Goal: Task Accomplishment & Management: Manage account settings

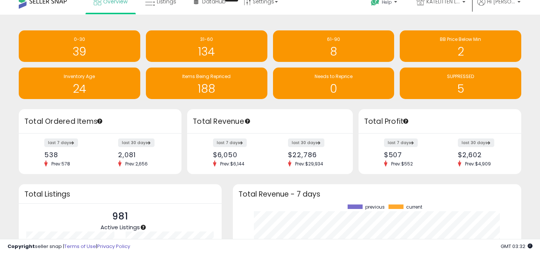
scroll to position [2, 0]
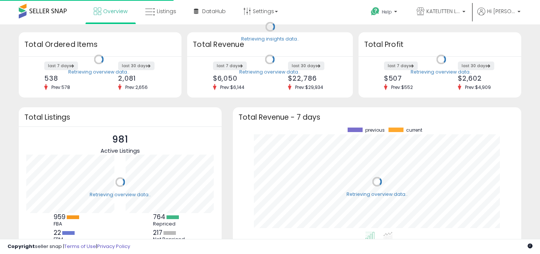
scroll to position [104, 273]
click at [227, 74] on div "$6,050" at bounding box center [238, 78] width 51 height 8
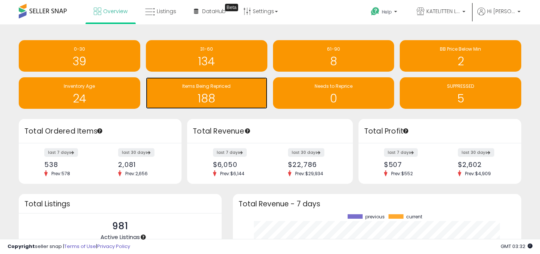
click at [214, 92] on h1 "188" at bounding box center [207, 98] width 114 height 12
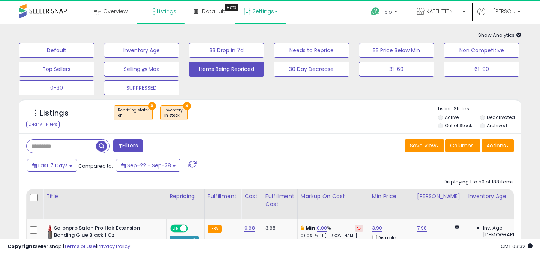
select select "**"
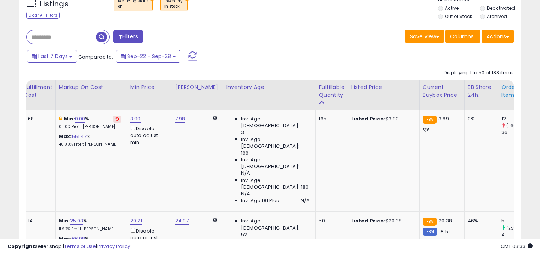
click at [501, 95] on div "Ordered Items" at bounding box center [514, 91] width 27 height 16
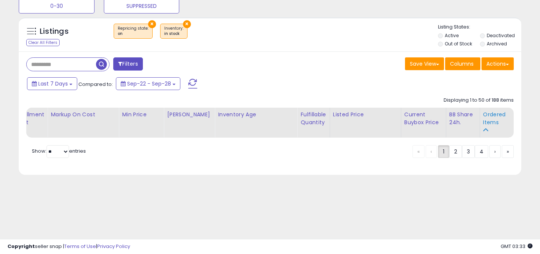
scroll to position [0, 131]
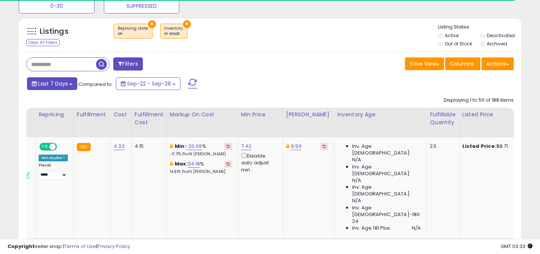
click at [68, 85] on button "Last 7 Days" at bounding box center [52, 83] width 50 height 13
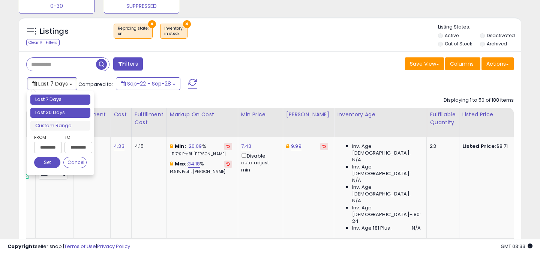
type input "**********"
click at [66, 111] on li "Last 30 Days" at bounding box center [60, 113] width 60 height 10
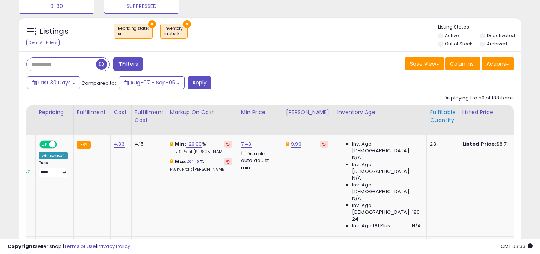
scroll to position [0, 242]
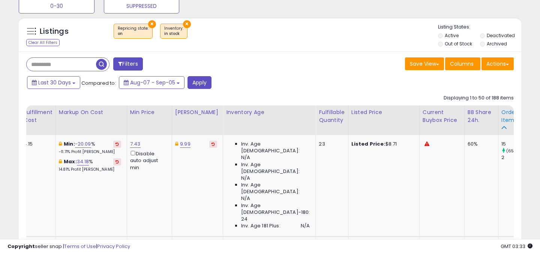
click at [501, 119] on div "Ordered Items" at bounding box center [514, 116] width 27 height 16
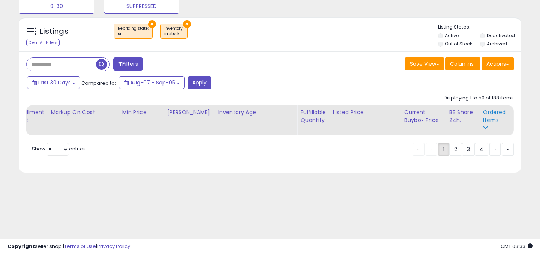
scroll to position [0, 131]
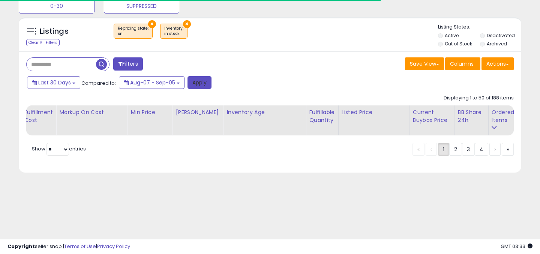
click at [202, 83] on button "Apply" at bounding box center [199, 82] width 24 height 13
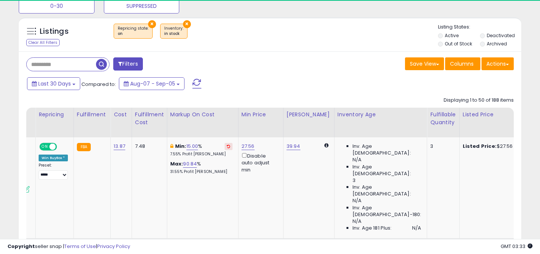
click at [375, 120] on th "Inventory Age" at bounding box center [380, 123] width 93 height 30
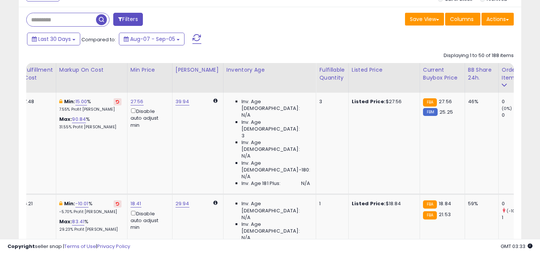
scroll to position [0, 225]
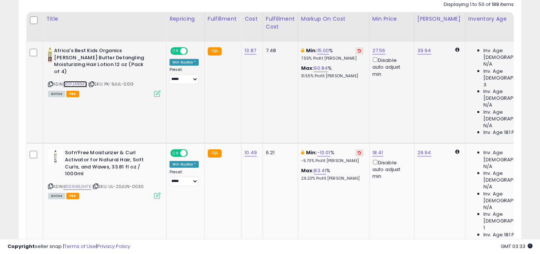
click at [82, 81] on link "B01FJA1KM2" at bounding box center [75, 84] width 24 height 6
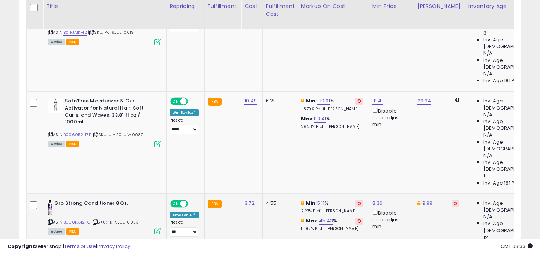
click at [77, 200] on div "ASIN: B008KA42FG | SKU: PK-9JUL-0033 Active FBA" at bounding box center [104, 217] width 112 height 34
click at [77, 219] on link "B008KA42FG" at bounding box center [76, 222] width 27 height 6
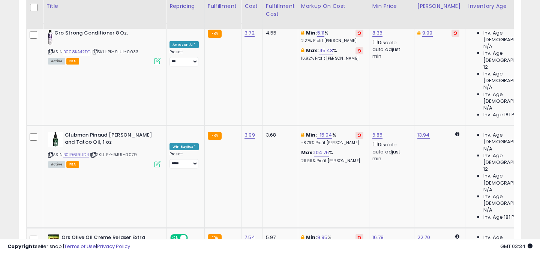
drag, startPoint x: 310, startPoint y: 61, endPoint x: 280, endPoint y: 60, distance: 30.7
click at [280, 60] on input "*****" at bounding box center [304, 58] width 67 height 13
type input "**"
type input "***"
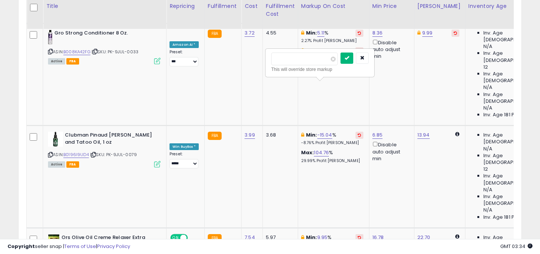
click at [353, 58] on button "submit" at bounding box center [346, 57] width 13 height 11
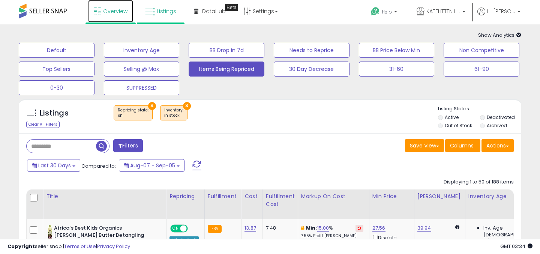
click at [109, 18] on link "Overview" at bounding box center [110, 11] width 45 height 22
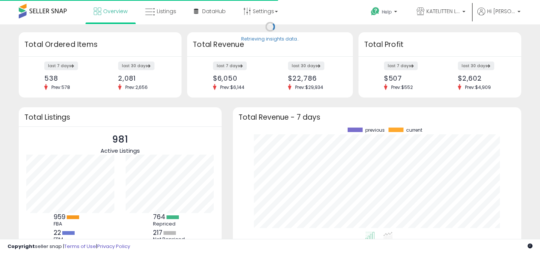
scroll to position [104, 273]
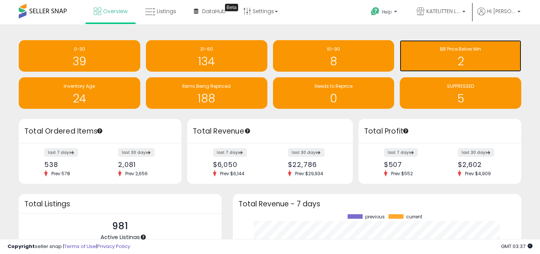
click at [460, 48] on span "BB Price Below Min" at bounding box center [460, 49] width 41 height 6
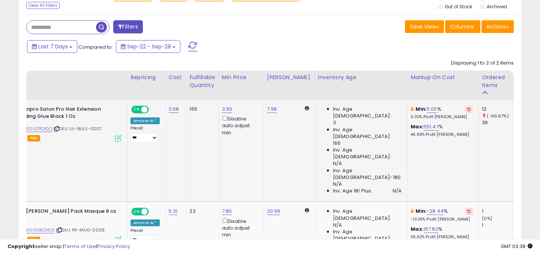
scroll to position [0, 27]
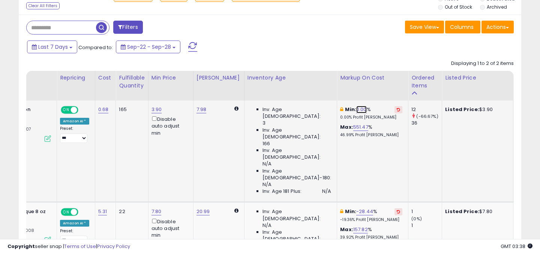
click at [356, 108] on link "0.00" at bounding box center [361, 109] width 10 height 7
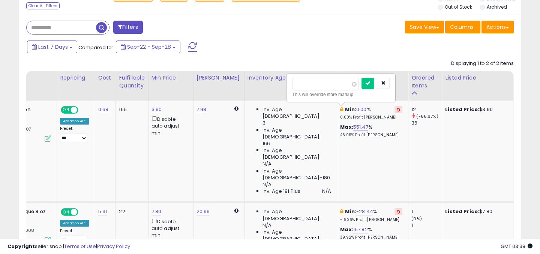
type input "*"
type input "**"
click at [370, 82] on icon "submit" at bounding box center [368, 83] width 4 height 4
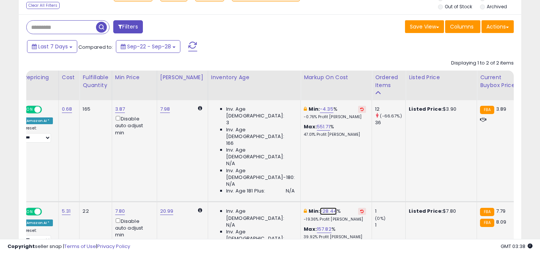
click at [320, 207] on link "-28.44" at bounding box center [328, 210] width 17 height 7
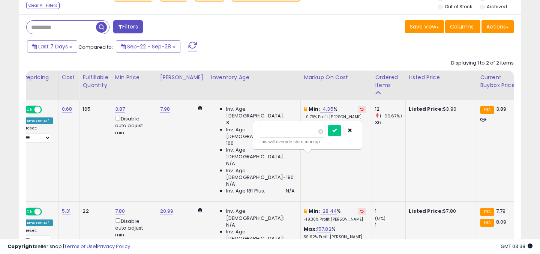
type input "**"
type input "***"
click at [336, 134] on button "submit" at bounding box center [334, 130] width 13 height 11
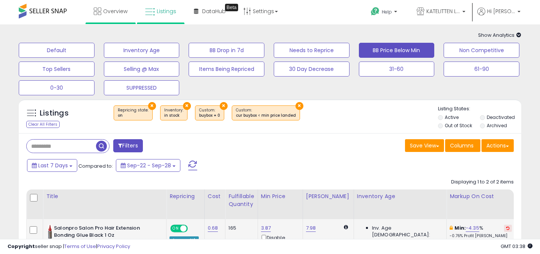
click at [115, 22] on li "Overview" at bounding box center [110, 12] width 50 height 24
click at [115, 16] on link "Overview" at bounding box center [110, 11] width 45 height 22
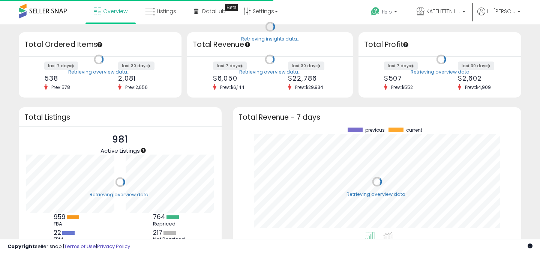
scroll to position [104, 273]
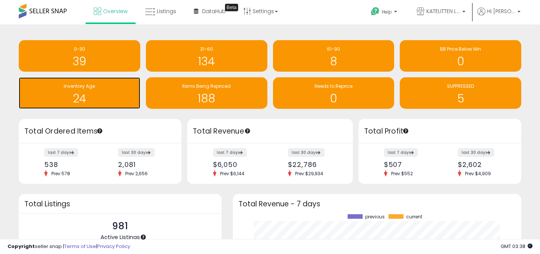
click at [118, 100] on h1 "24" at bounding box center [79, 98] width 114 height 12
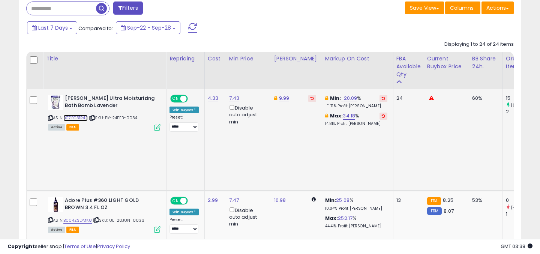
click at [79, 119] on link "B07FC31R4B" at bounding box center [75, 118] width 24 height 6
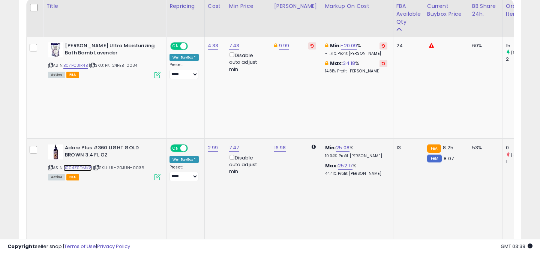
click at [79, 165] on link "B004ZSDMK8" at bounding box center [77, 168] width 28 height 6
